Goal: Check status

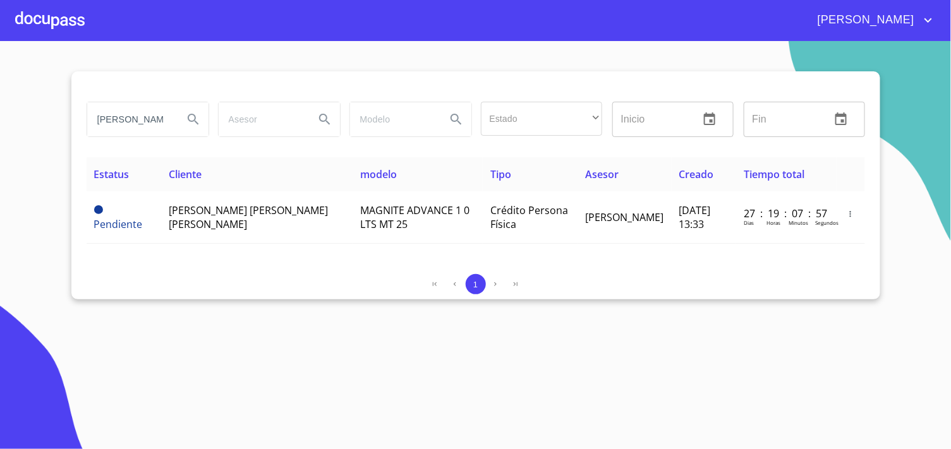
type input "[PERSON_NAME]"
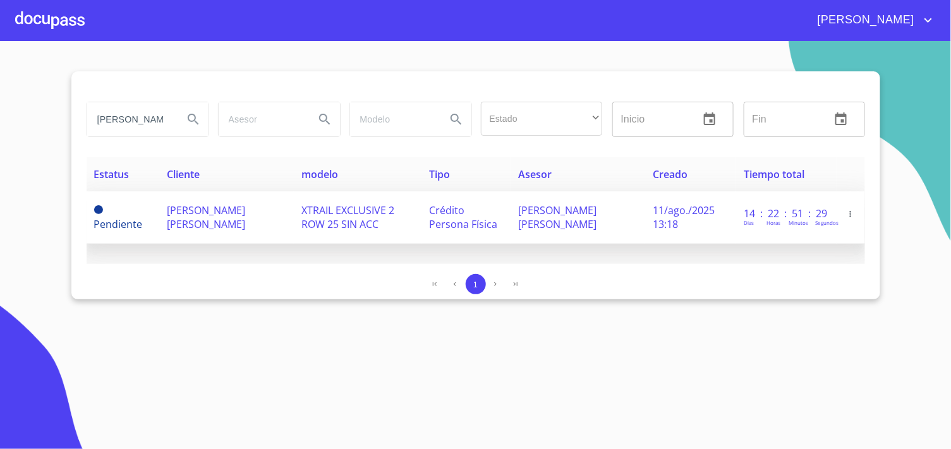
click at [392, 215] on span "XTRAIL EXCLUSIVE 2 ROW 25 SIN ACC" at bounding box center [347, 217] width 93 height 28
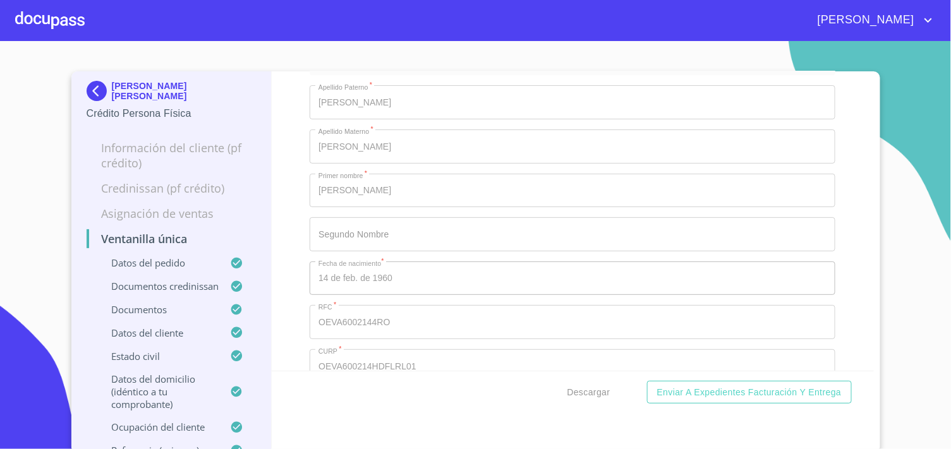
scroll to position [4703, 0]
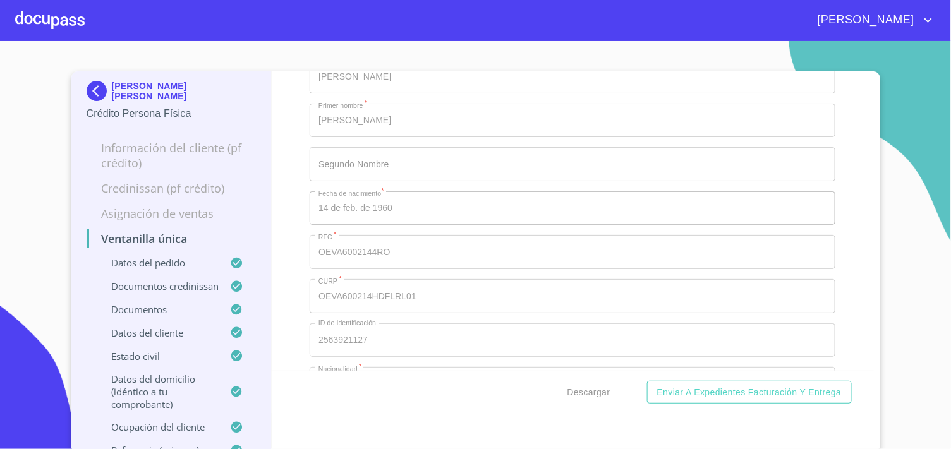
click at [825, 184] on div "Ventanilla única Datos del pedido Marca   * Nissan ​ Año 2025 ​ Color   * AZUL …" at bounding box center [573, 220] width 602 height 299
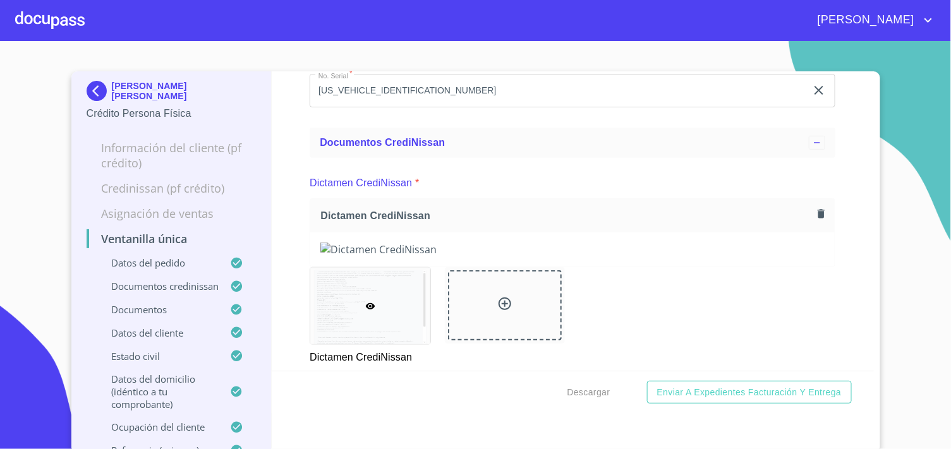
scroll to position [0, 0]
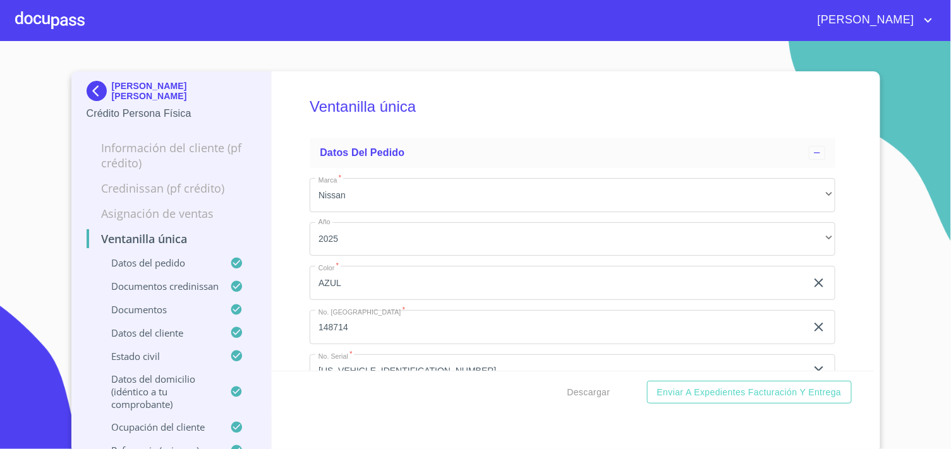
click at [101, 88] on img at bounding box center [99, 91] width 25 height 20
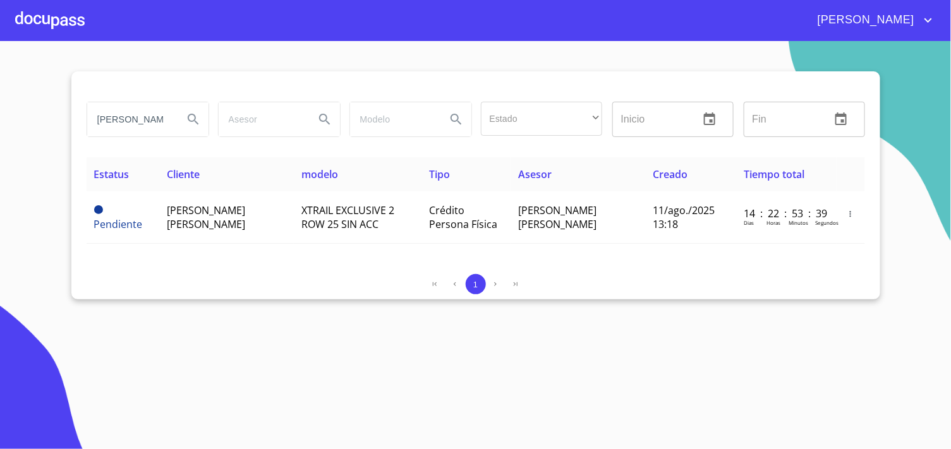
drag, startPoint x: 92, startPoint y: 112, endPoint x: 323, endPoint y: 102, distance: 232.1
click at [323, 102] on div "[PERSON_NAME] Estado ​ ​ Inicio ​ Fin ​" at bounding box center [476, 119] width 789 height 45
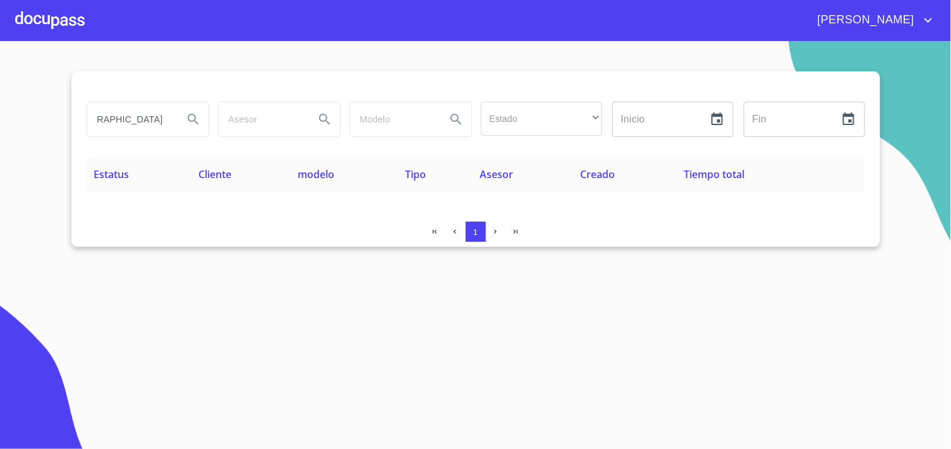
scroll to position [0, 85]
type input "[GEOGRAPHIC_DATA]"
